Goal: Task Accomplishment & Management: Manage account settings

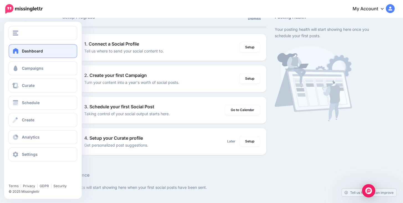
scroll to position [48, 0]
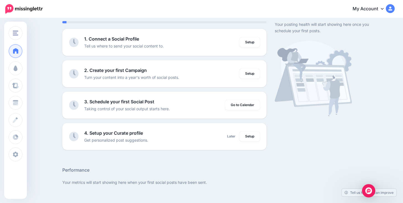
click at [384, 9] on link "My Account" at bounding box center [371, 9] width 48 height 14
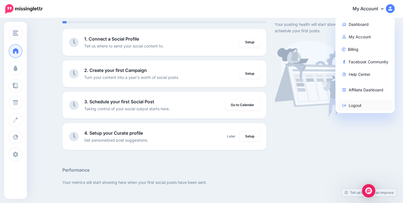
click at [358, 106] on link "Logout" at bounding box center [365, 105] width 55 height 11
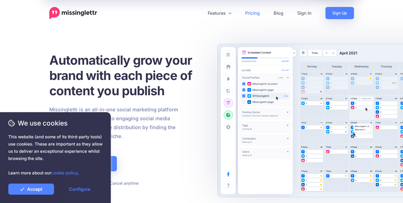
click at [256, 13] on link "Pricing" at bounding box center [252, 13] width 29 height 12
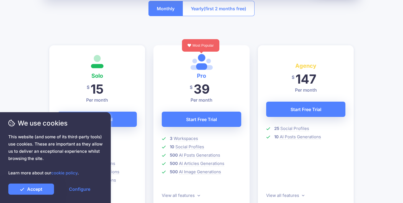
scroll to position [126, 0]
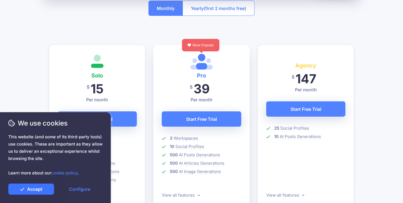
click at [40, 189] on link "Accept" at bounding box center [31, 188] width 46 height 11
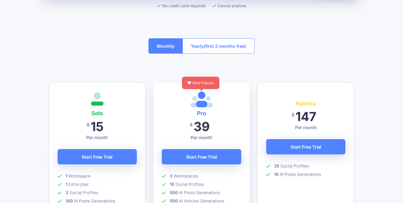
scroll to position [0, 0]
